Goal: Find specific page/section: Find specific page/section

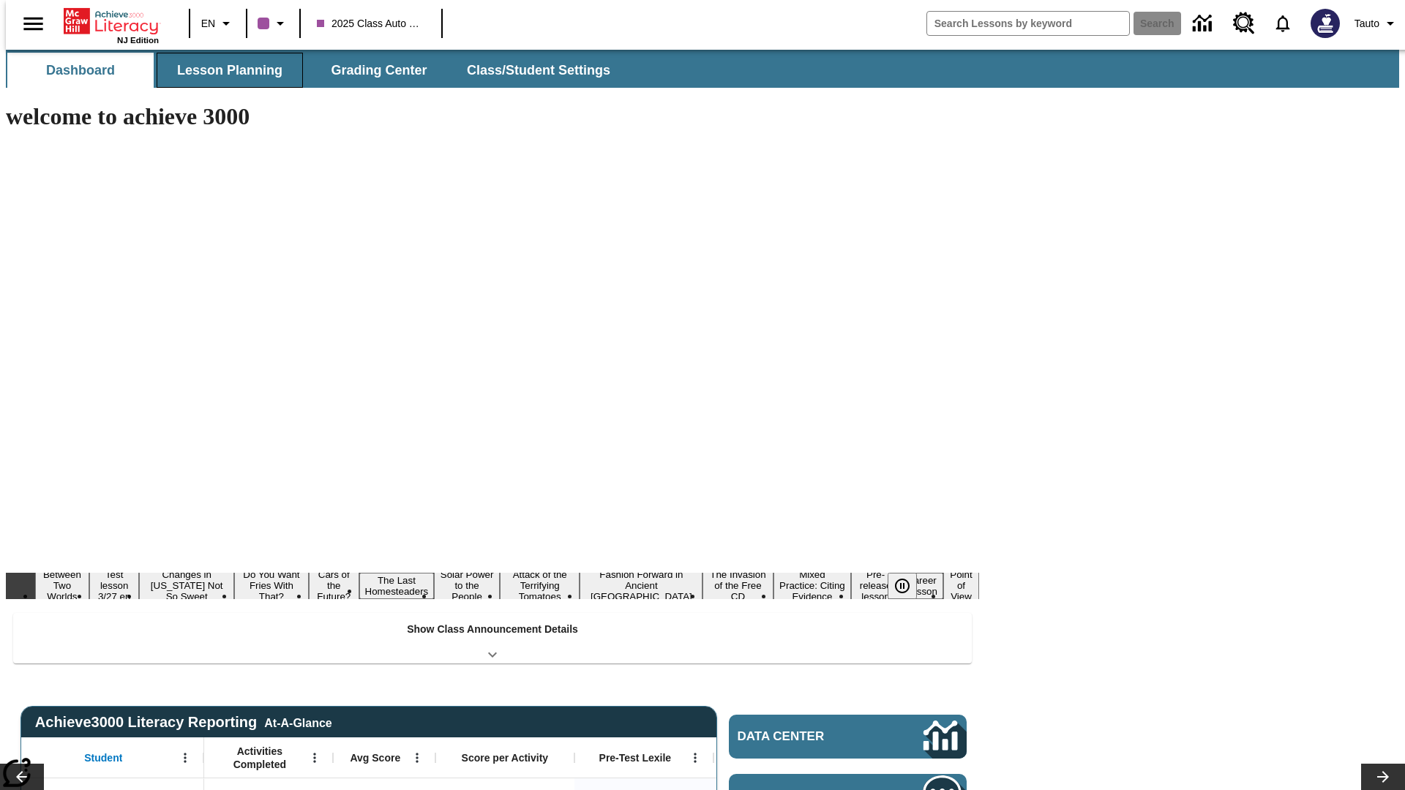
click at [224, 70] on span "Lesson Planning" at bounding box center [229, 70] width 105 height 17
